Goal: Obtain resource: Download file/media

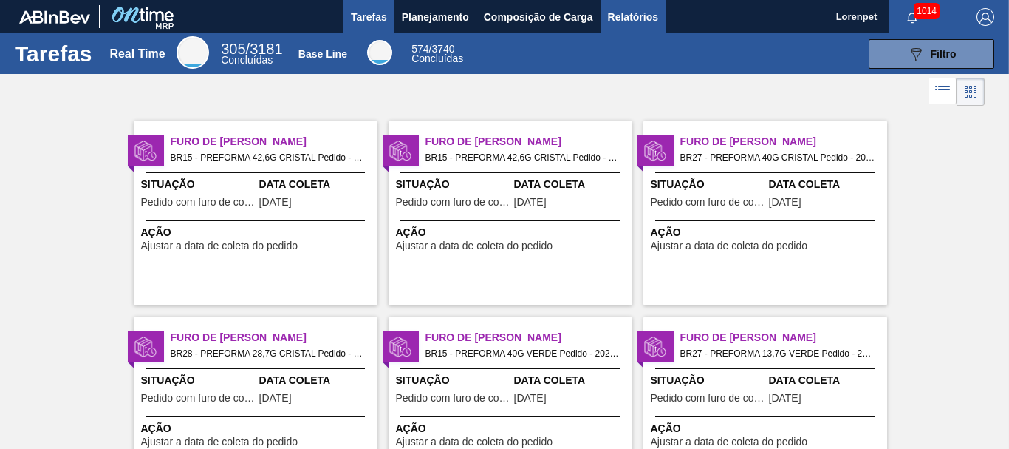
click at [649, 21] on span "Relatórios" at bounding box center [633, 17] width 50 height 18
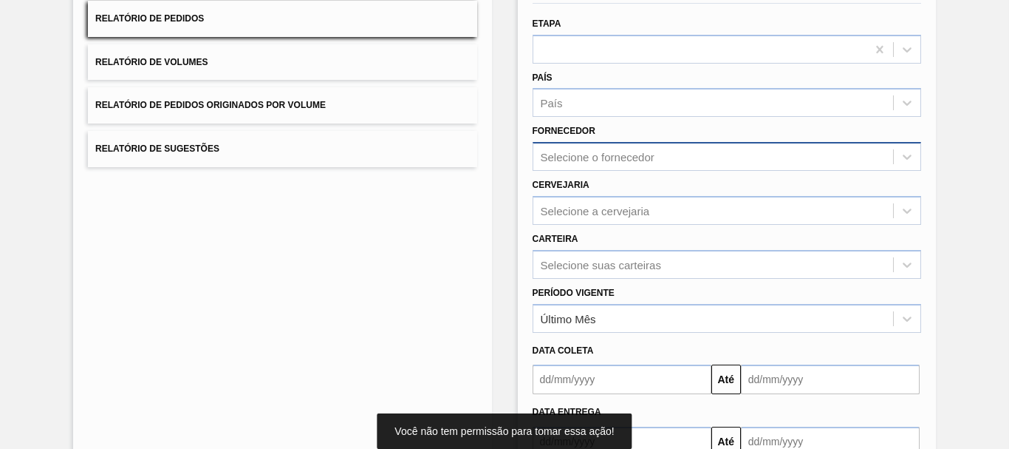
scroll to position [236, 0]
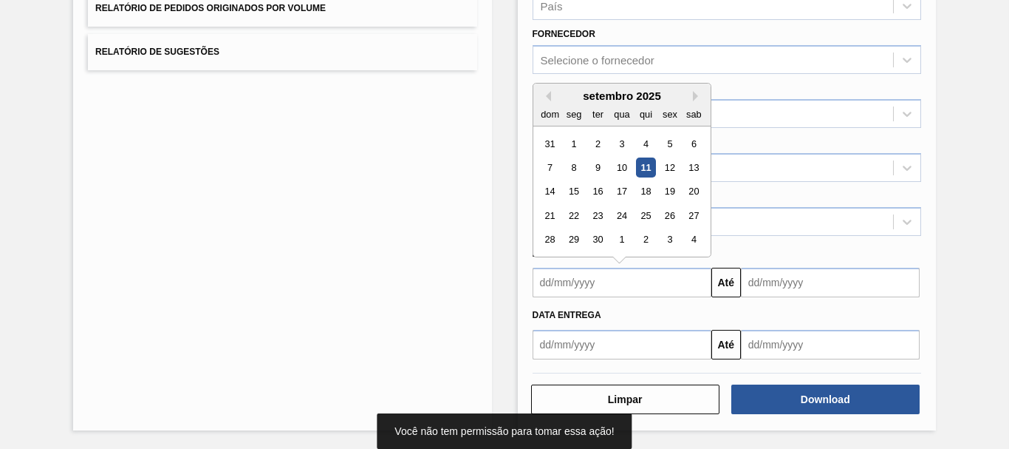
click at [627, 270] on input "text" at bounding box center [622, 283] width 179 height 30
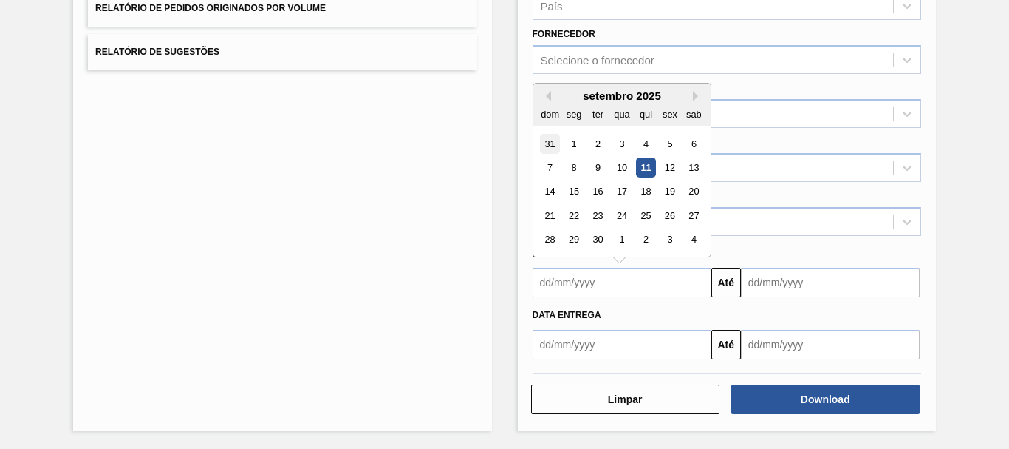
click at [552, 143] on div "31" at bounding box center [550, 144] width 20 height 20
type input "[DATE]"
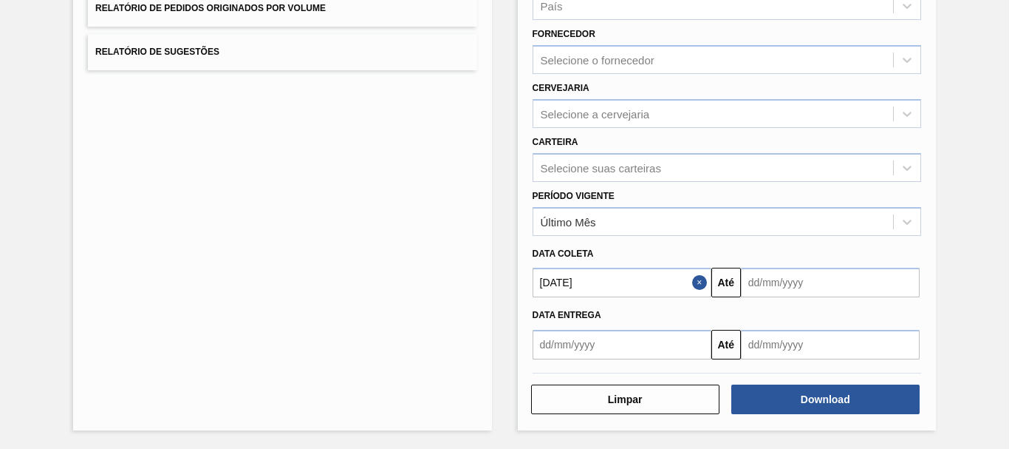
click at [778, 286] on input "text" at bounding box center [830, 283] width 179 height 30
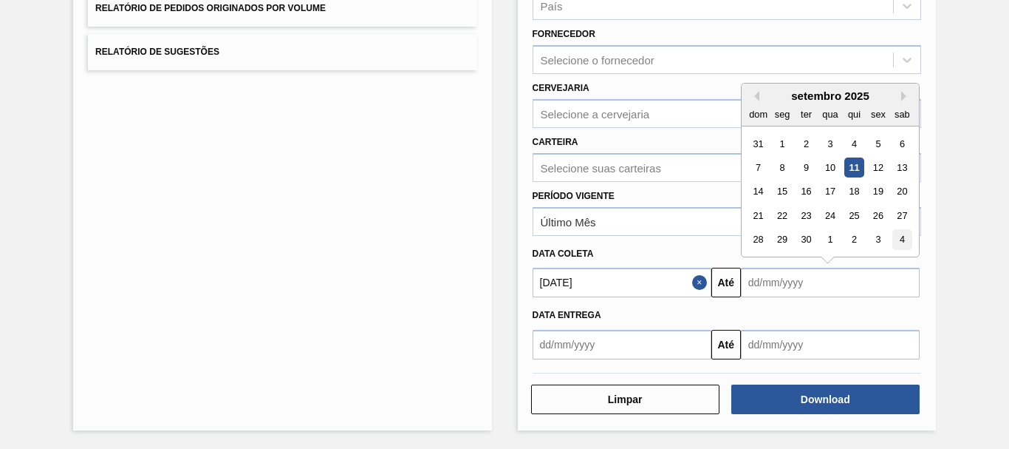
click at [902, 236] on div "4" at bounding box center [903, 240] width 20 height 20
type input "[DATE]"
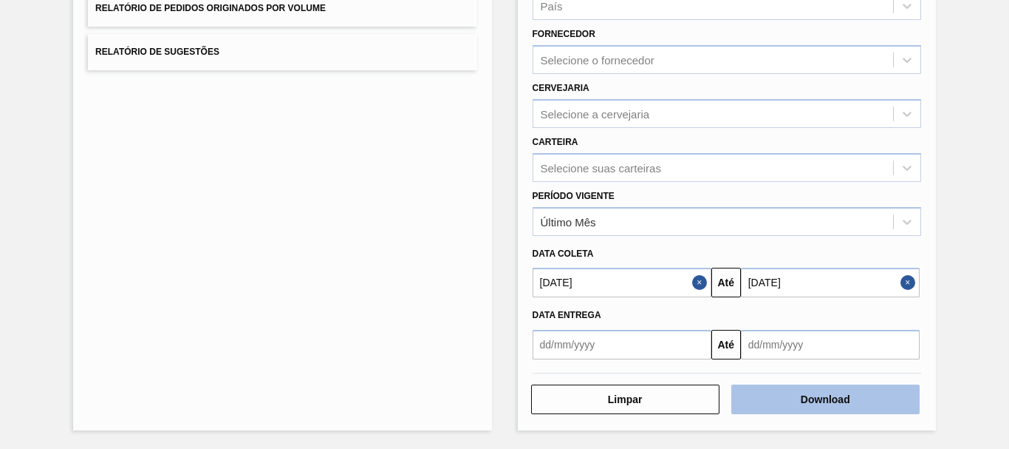
click at [832, 398] on button "Download" at bounding box center [826, 399] width 188 height 30
